Goal: Task Accomplishment & Management: Manage account settings

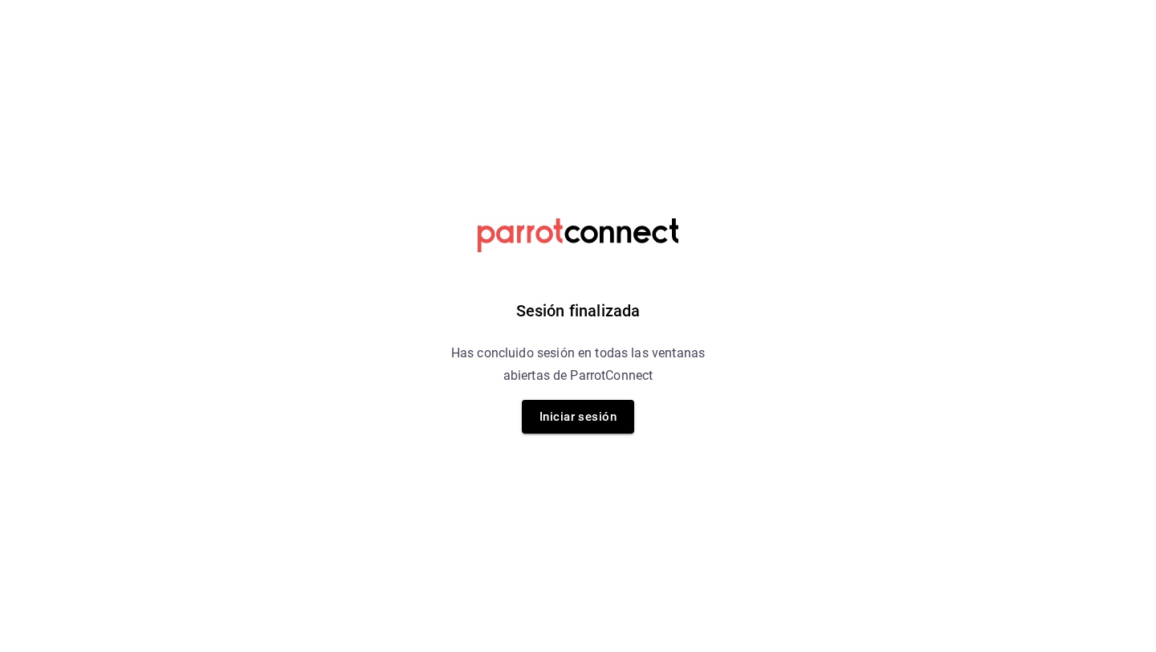
click at [580, 419] on button "Iniciar sesión" at bounding box center [578, 417] width 112 height 34
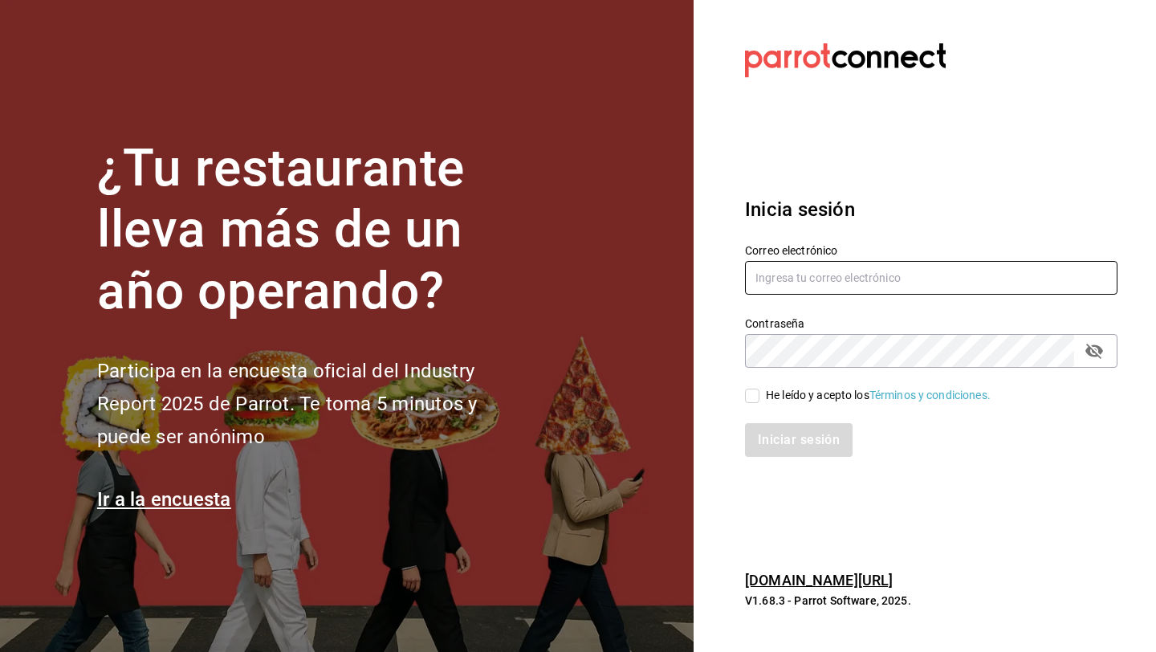
click at [794, 286] on input "text" at bounding box center [931, 278] width 373 height 34
type input "daniel_sanchezv_15@hotmail.com"
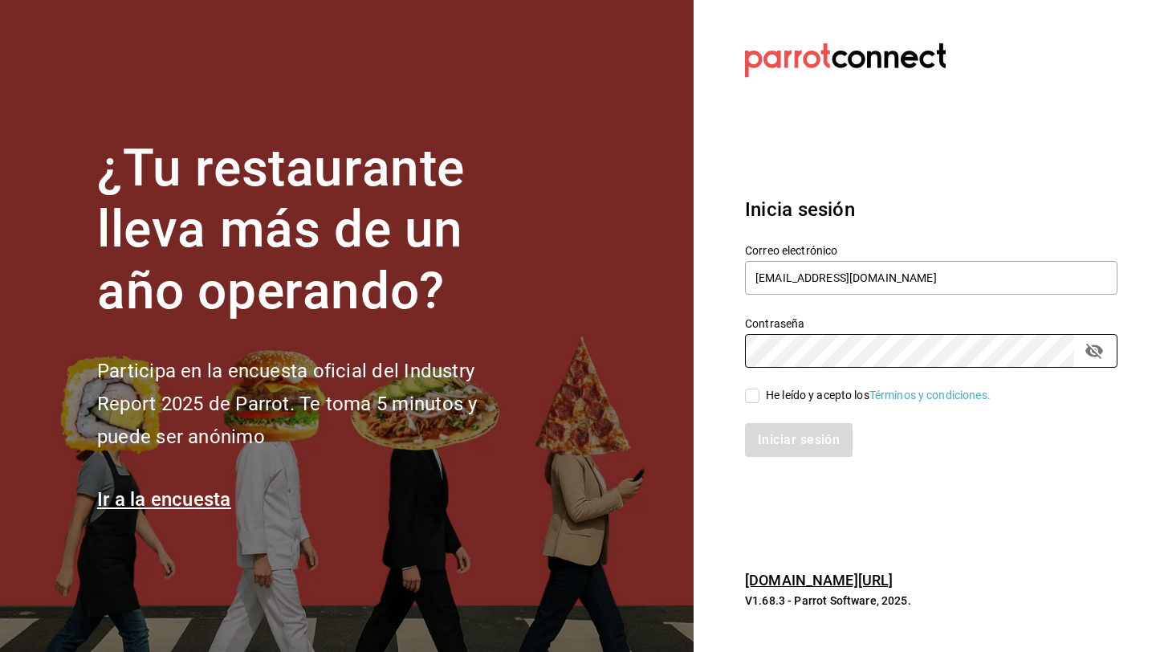
click at [751, 394] on input "He leído y acepto los Términos y condiciones." at bounding box center [752, 396] width 14 height 14
checkbox input "true"
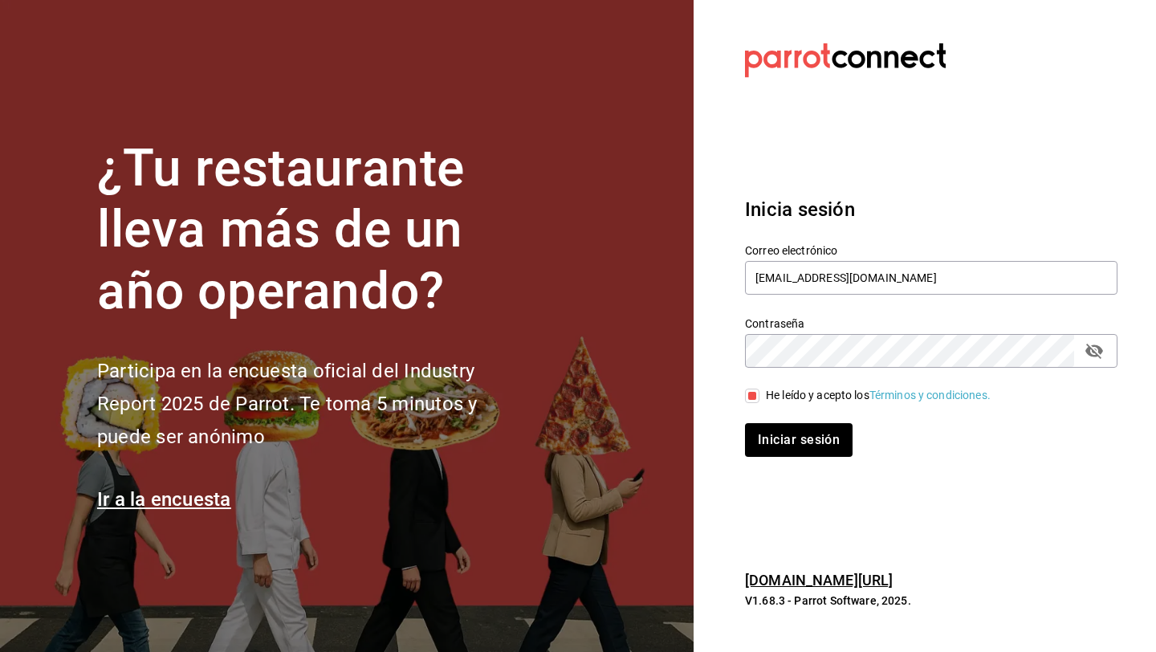
click at [745, 423] on button "Iniciar sesión" at bounding box center [799, 440] width 108 height 34
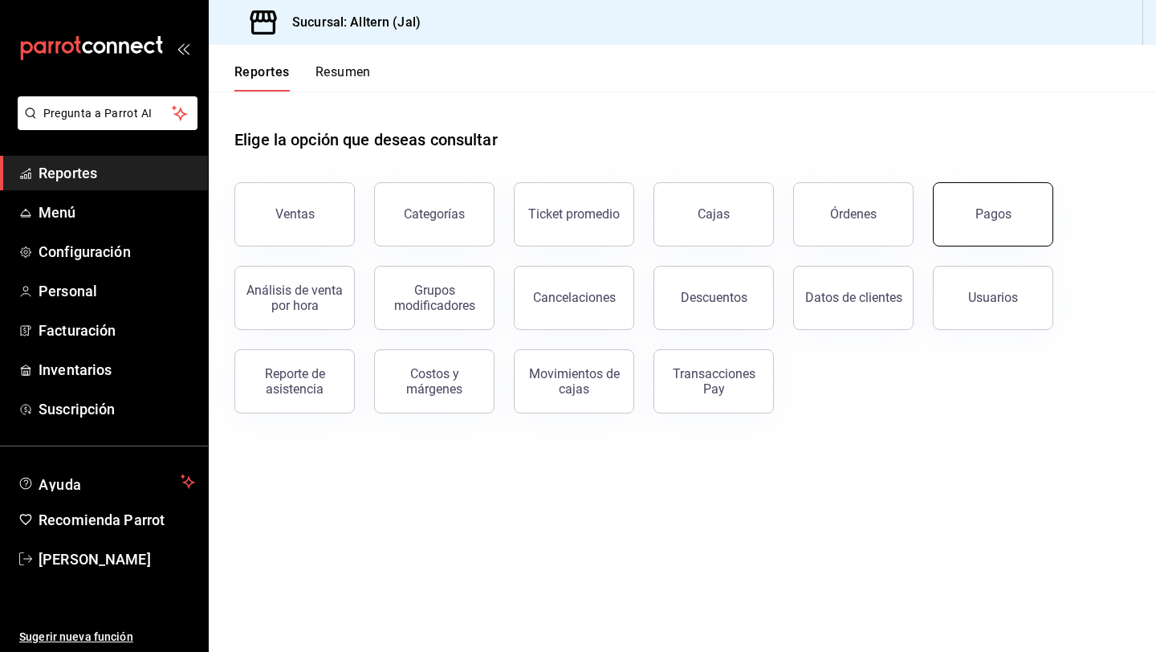
click at [1003, 198] on button "Pagos" at bounding box center [993, 214] width 120 height 64
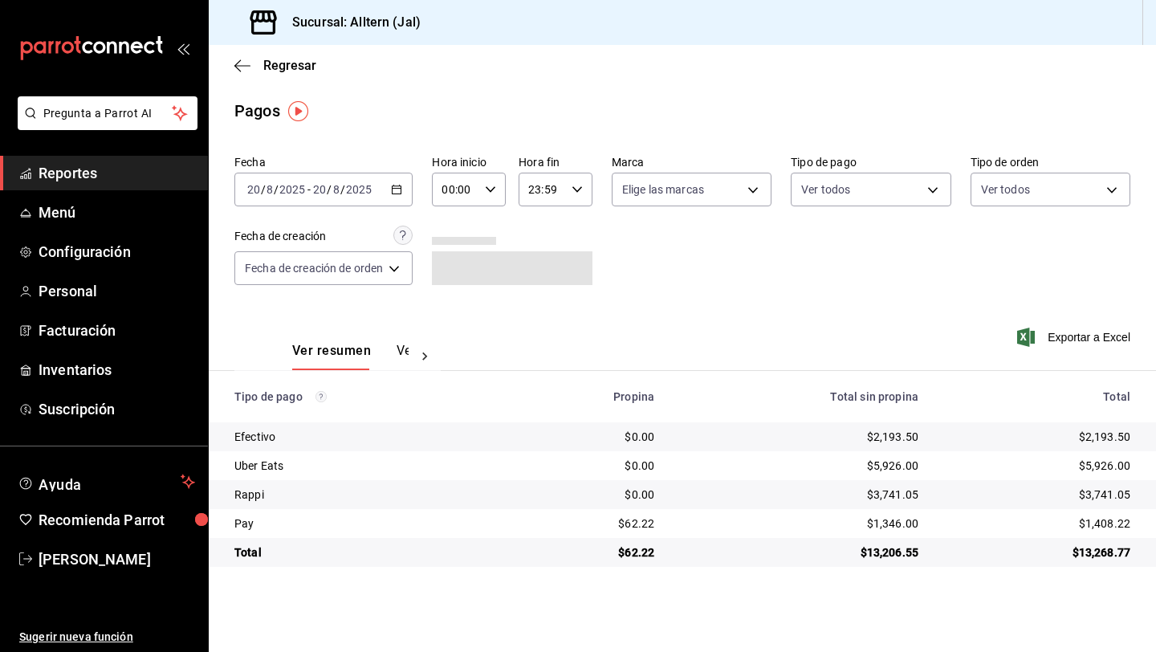
click at [399, 184] on icon "button" at bounding box center [396, 189] width 11 height 11
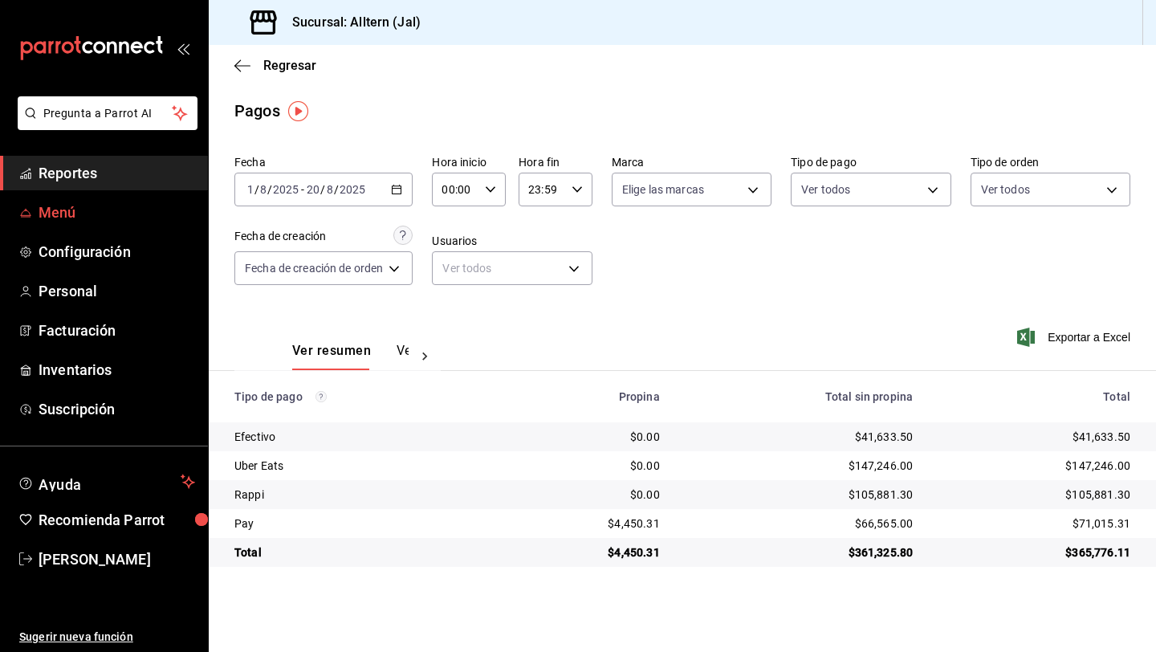
click at [67, 208] on span "Menú" at bounding box center [117, 213] width 157 height 22
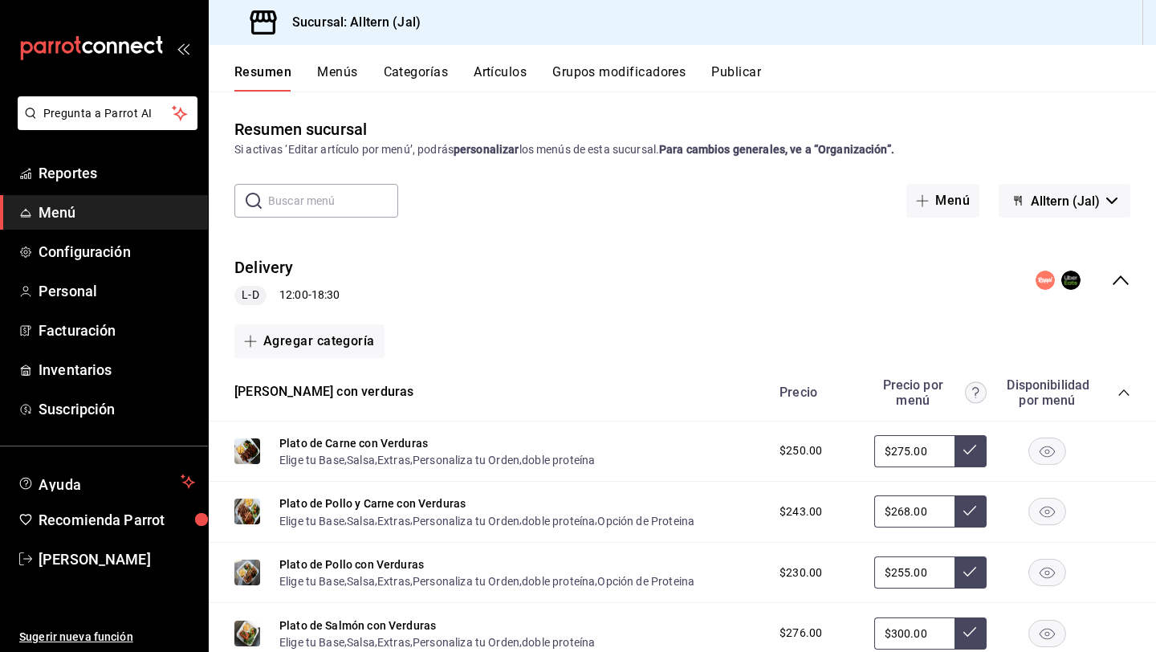
scroll to position [1131, 0]
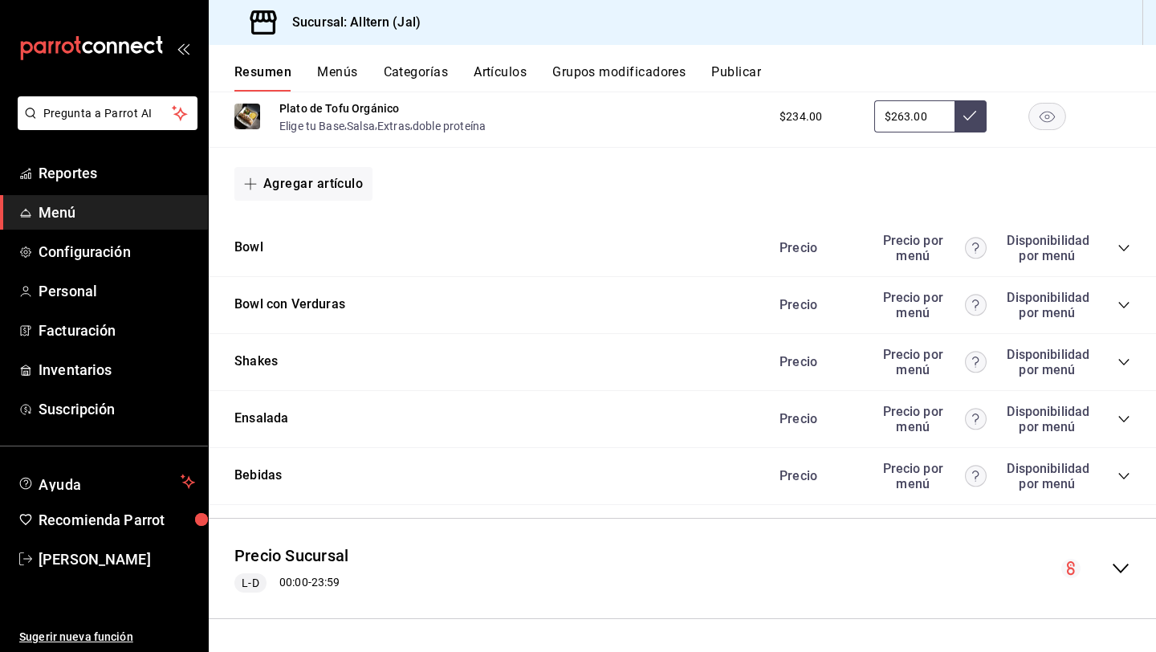
click at [1122, 476] on icon "collapse-category-row" at bounding box center [1124, 476] width 13 height 13
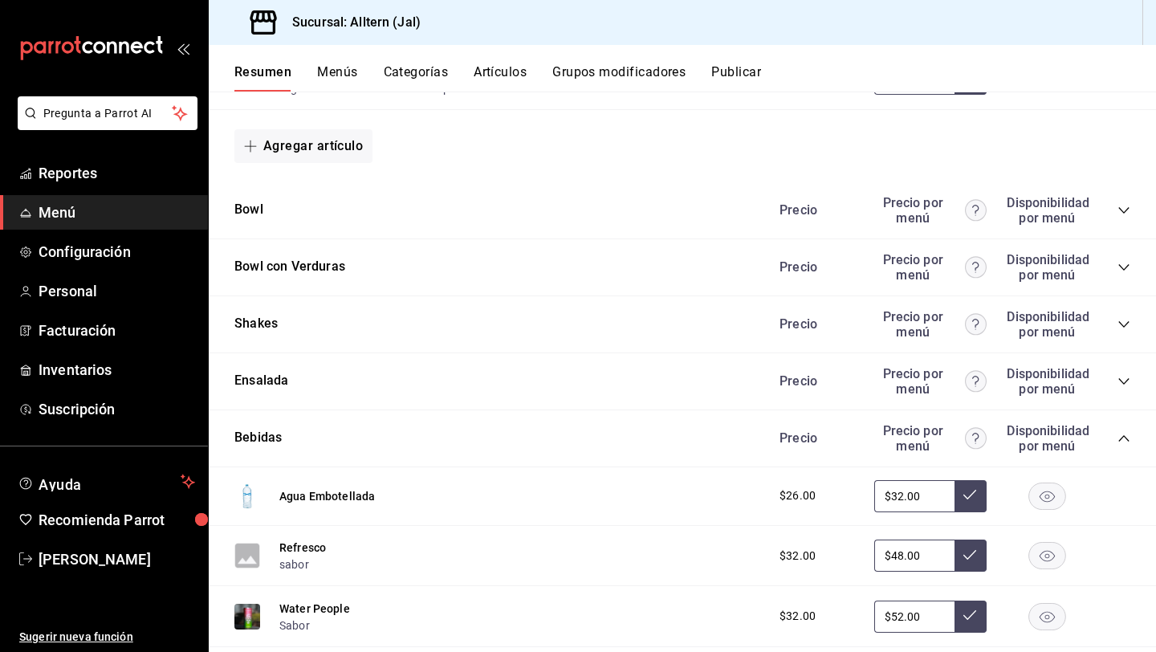
scroll to position [1166, 0]
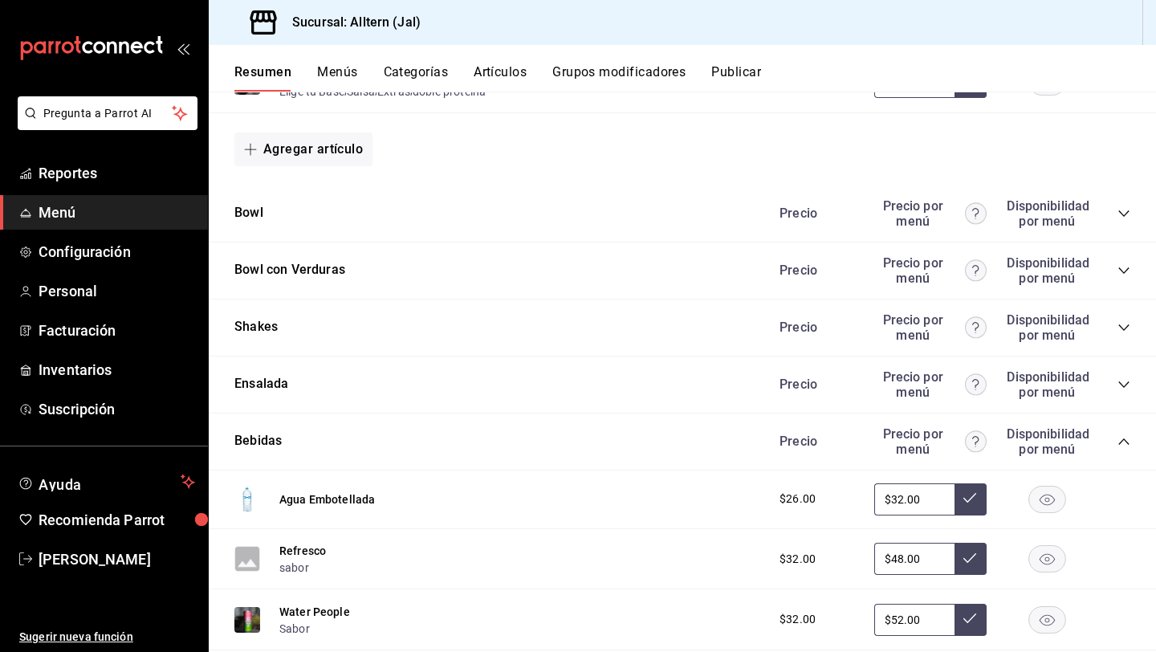
click at [1137, 381] on div "Ensalada Precio Precio por menú Disponibilidad por menú" at bounding box center [682, 384] width 947 height 57
click at [1117, 391] on div "Precio Precio por menú Disponibilidad por menú" at bounding box center [946, 384] width 367 height 31
click at [1120, 375] on div "Precio Precio por menú Disponibilidad por menú" at bounding box center [946, 384] width 367 height 31
click at [1121, 379] on icon "collapse-category-row" at bounding box center [1124, 384] width 13 height 13
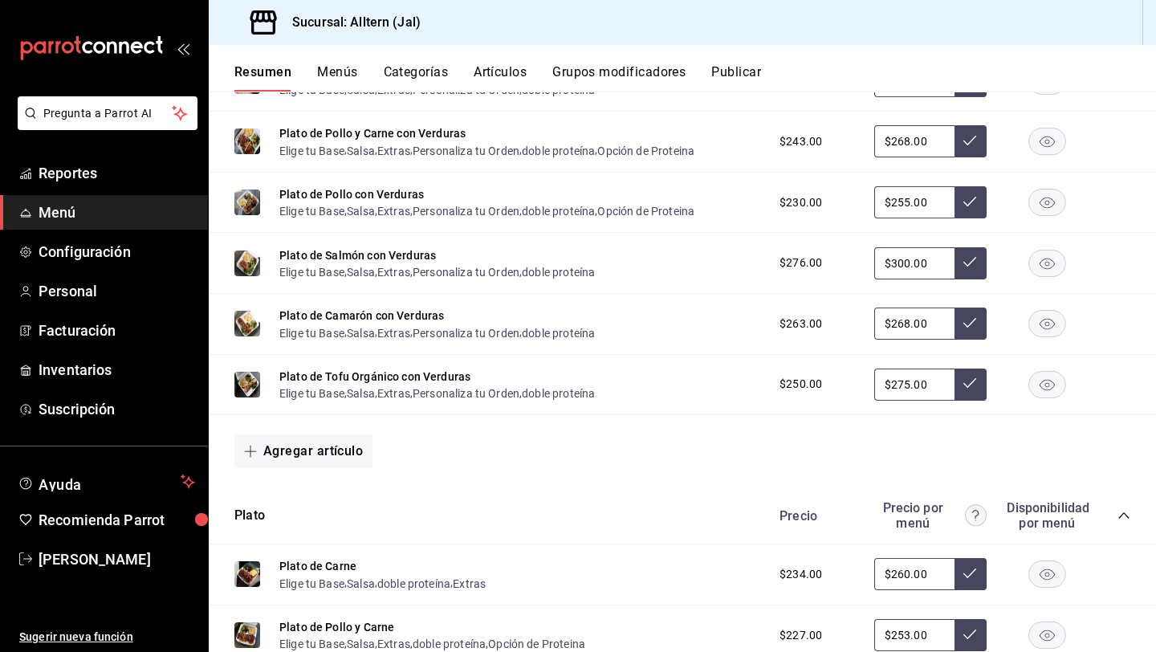
scroll to position [353, 0]
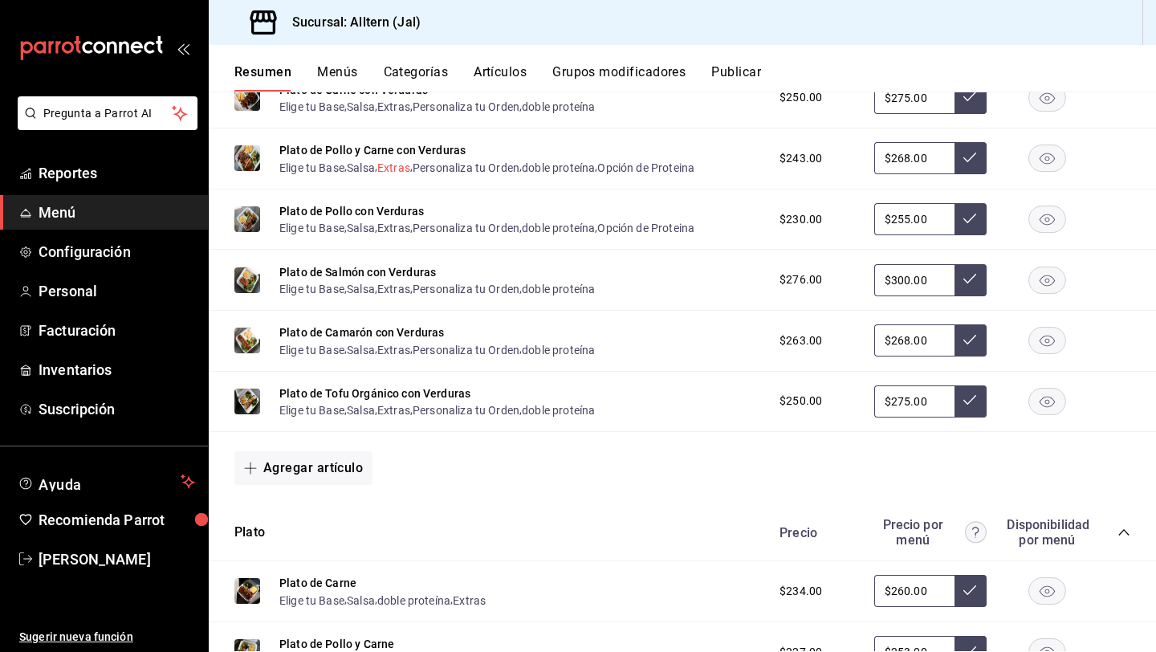
click at [401, 169] on button "Extras" at bounding box center [393, 168] width 33 height 16
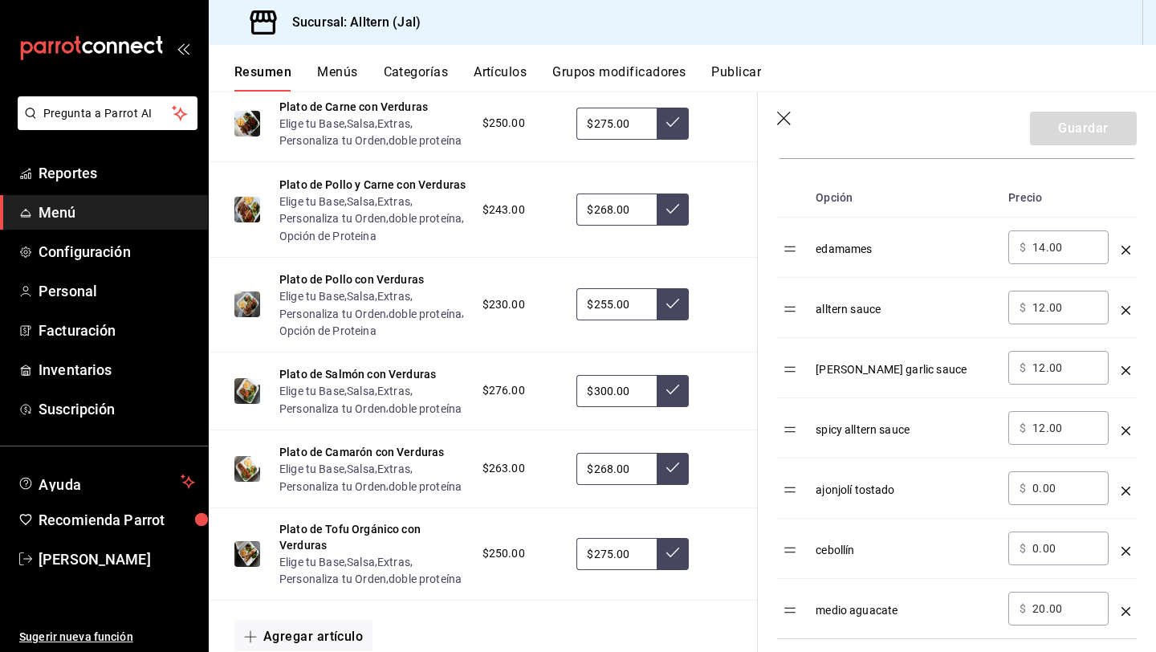
scroll to position [526, 0]
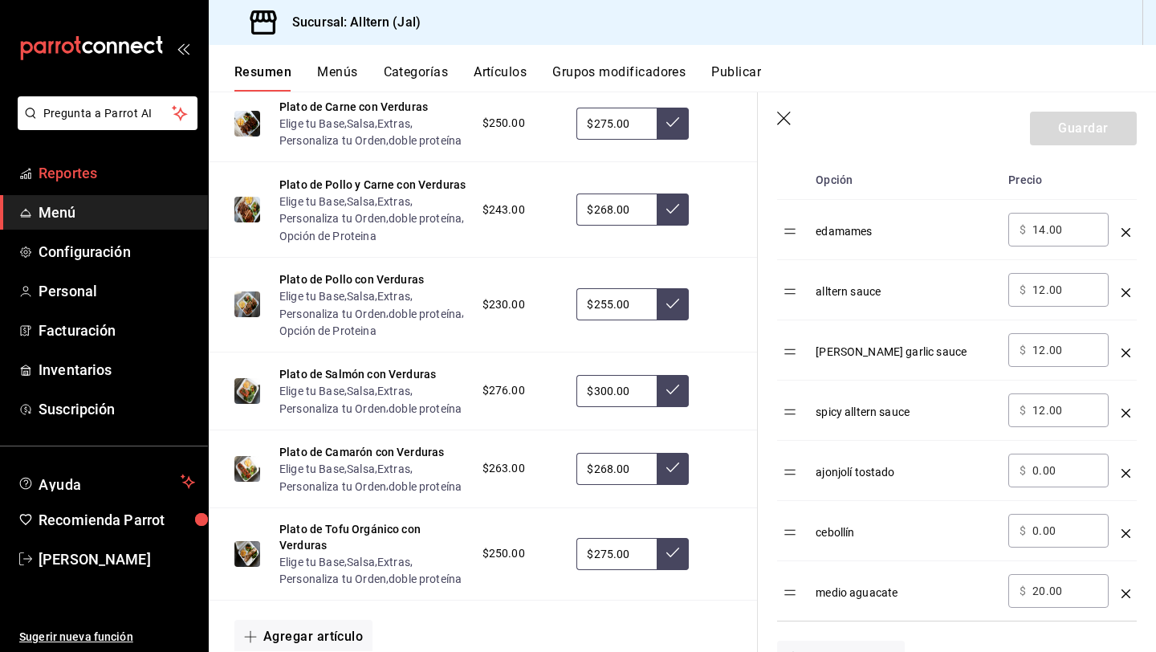
click at [116, 186] on link "Reportes" at bounding box center [104, 173] width 208 height 35
